Goal: Task Accomplishment & Management: Complete application form

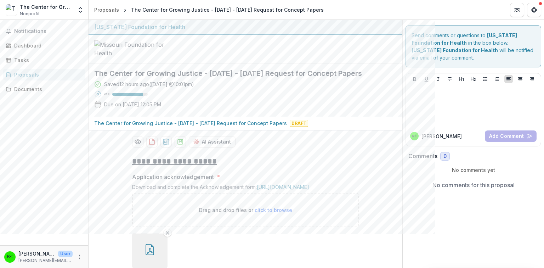
scroll to position [227, 0]
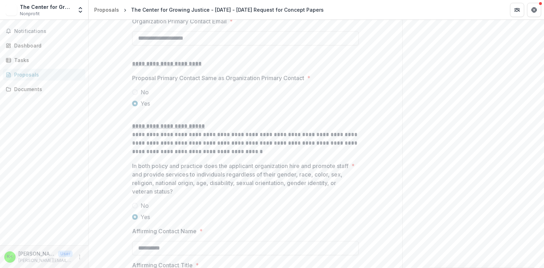
scroll to position [977, 0]
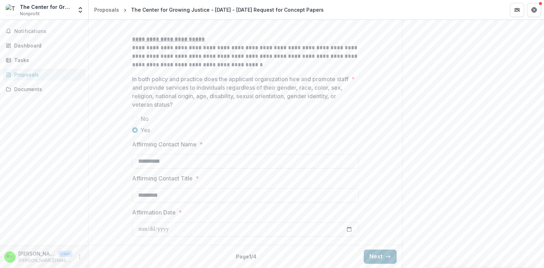
click at [377, 253] on button "Next" at bounding box center [380, 256] width 33 height 14
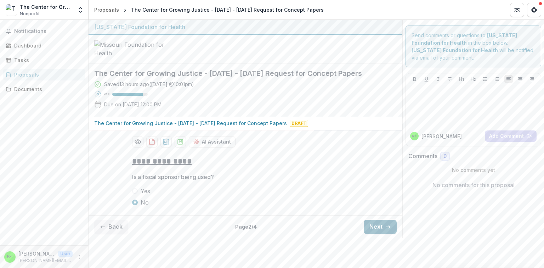
scroll to position [23, 0]
click at [377, 234] on button "Next" at bounding box center [380, 227] width 33 height 14
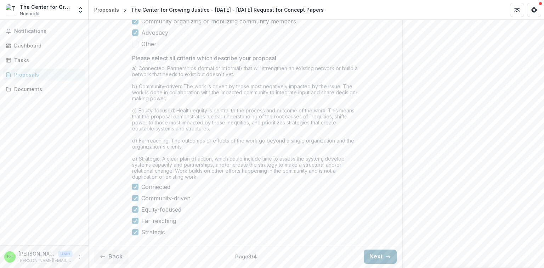
click at [377, 253] on button "Next" at bounding box center [380, 256] width 33 height 14
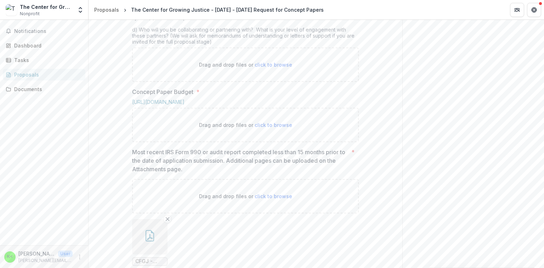
scroll to position [297, 0]
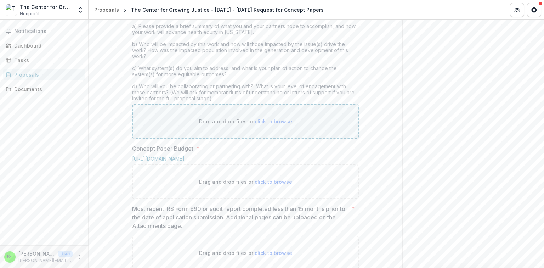
drag, startPoint x: 10, startPoint y: 241, endPoint x: 207, endPoint y: 181, distance: 205.6
click at [207, 125] on p "Drag and drop files or click to browse" at bounding box center [245, 121] width 93 height 7
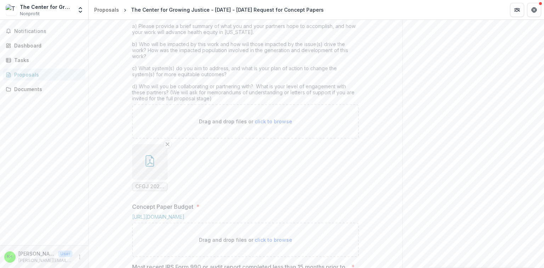
click at [142, 190] on span "CFGJ 2025 - MFH Narrative.pdf" at bounding box center [149, 186] width 29 height 6
click at [157, 190] on span "CFGJ 2025 - MFH Narrative.pdf" at bounding box center [149, 186] width 29 height 6
click at [266, 124] on span "click to browse" at bounding box center [274, 121] width 38 height 6
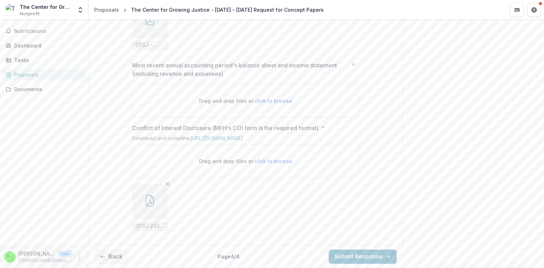
scroll to position [690, 0]
click at [118, 259] on button "Back" at bounding box center [111, 256] width 34 height 14
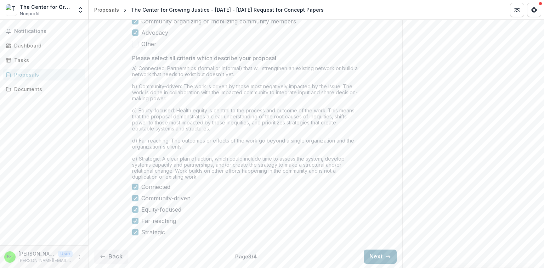
click at [375, 251] on button "Next" at bounding box center [380, 256] width 33 height 14
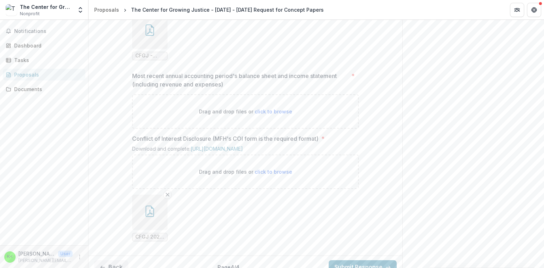
scroll to position [690, 0]
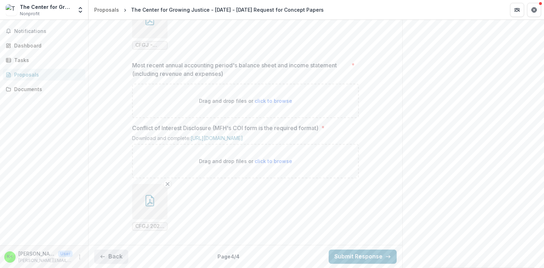
click at [101, 256] on polyline "button" at bounding box center [101, 256] width 1 height 3
